Goal: Check status

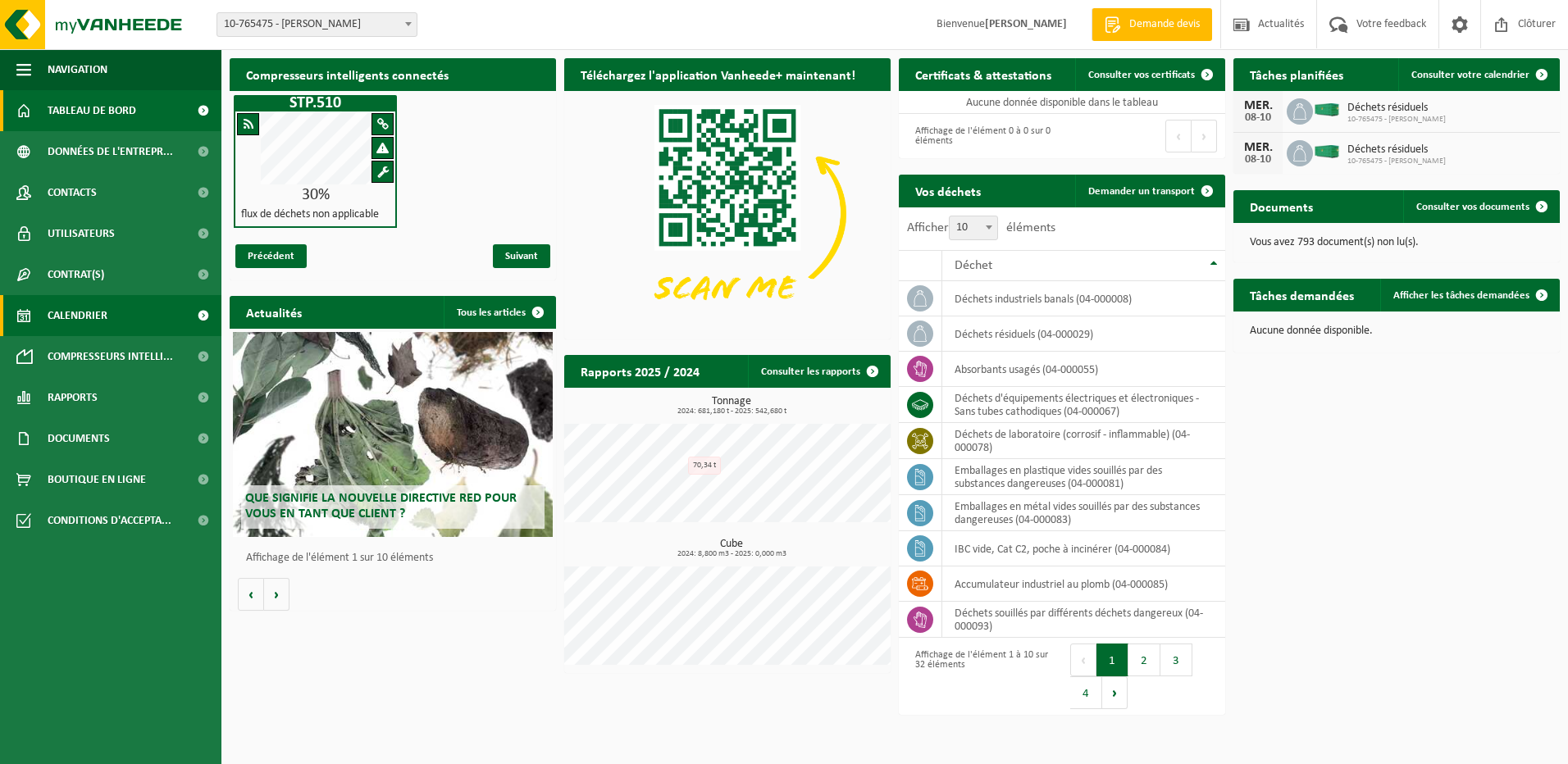
click at [89, 319] on span "Calendrier" at bounding box center [78, 316] width 60 height 41
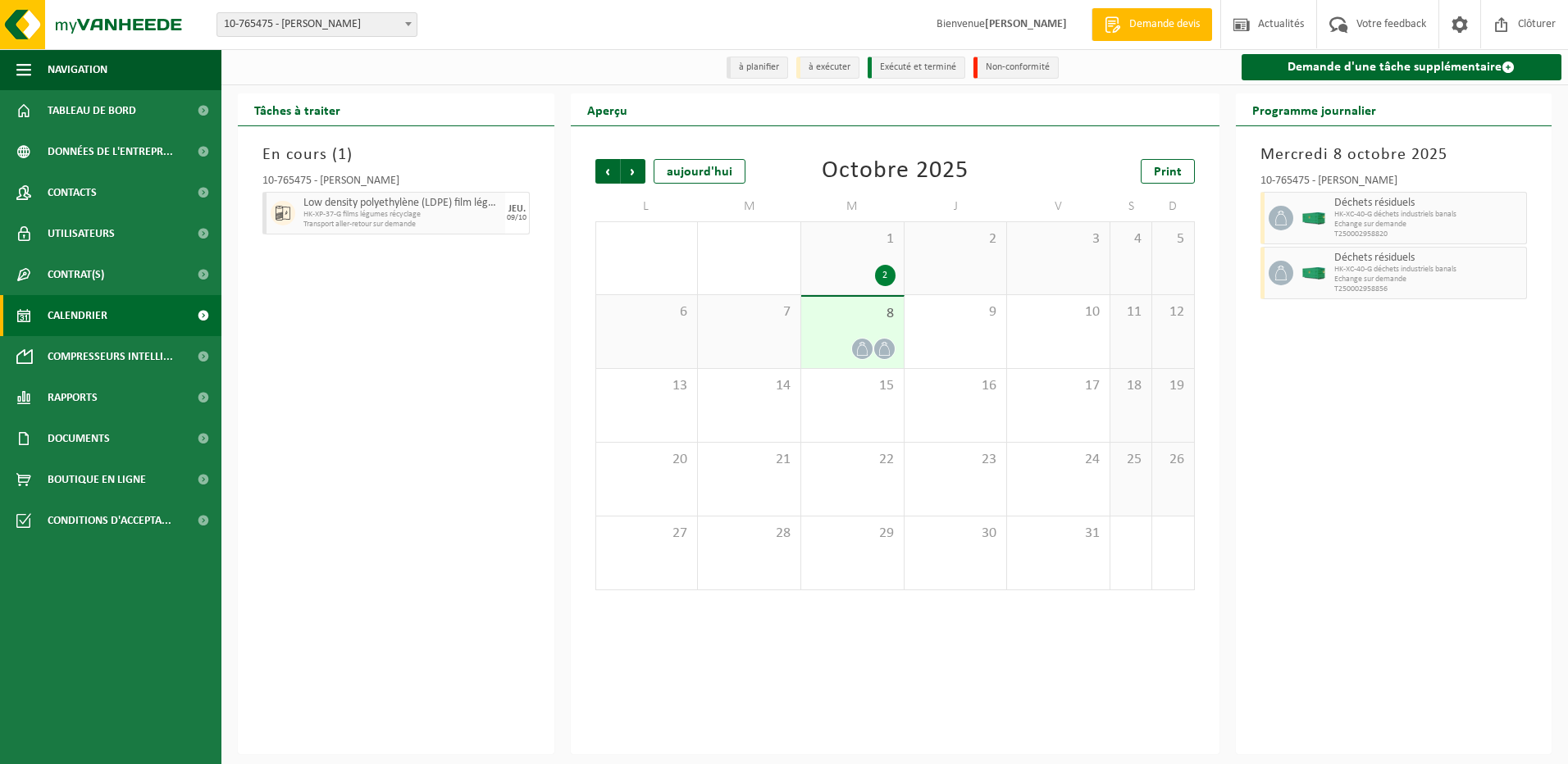
click at [869, 321] on span "8" at bounding box center [852, 314] width 86 height 18
click at [881, 276] on div "2" at bounding box center [884, 276] width 20 height 21
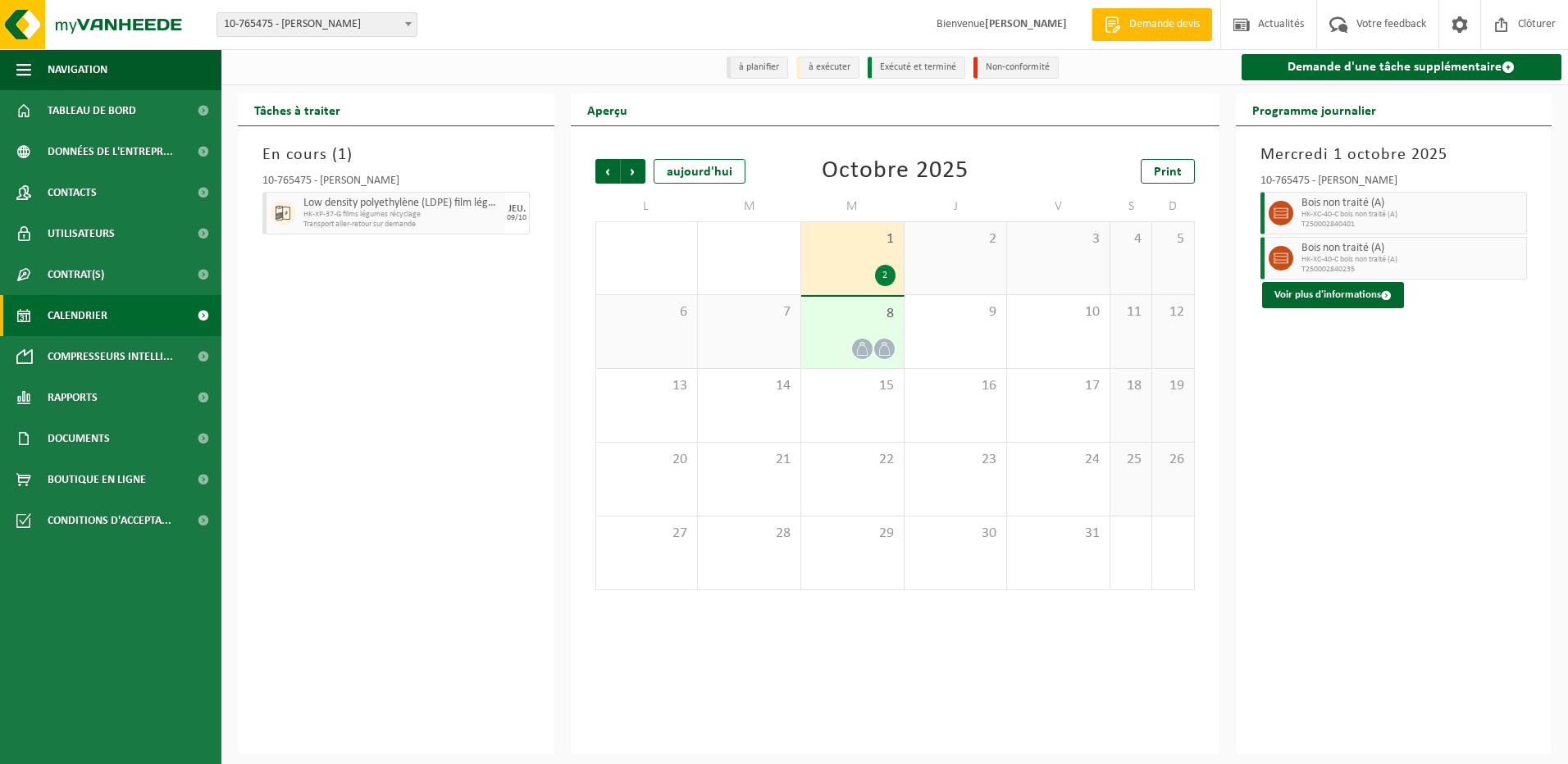
click at [862, 334] on div "8" at bounding box center [853, 332] width 103 height 72
